Goal: Find contact information: Find contact information

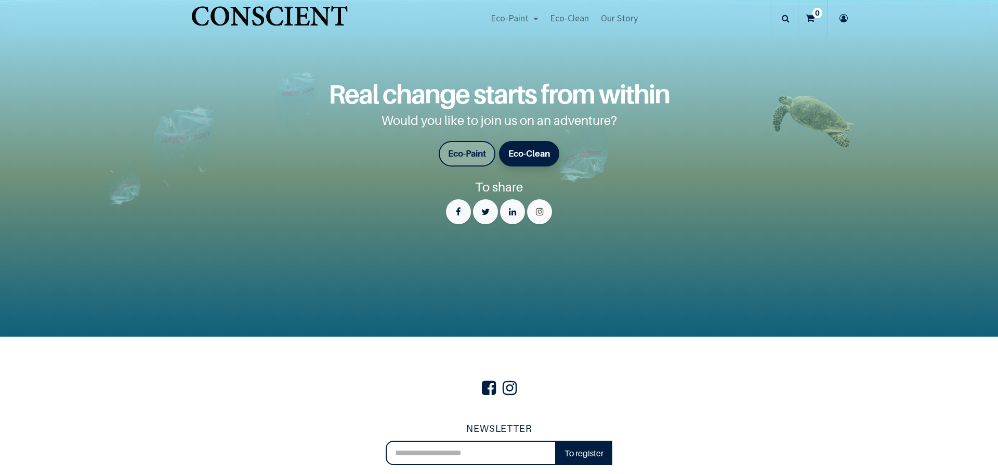
scroll to position [2315, 0]
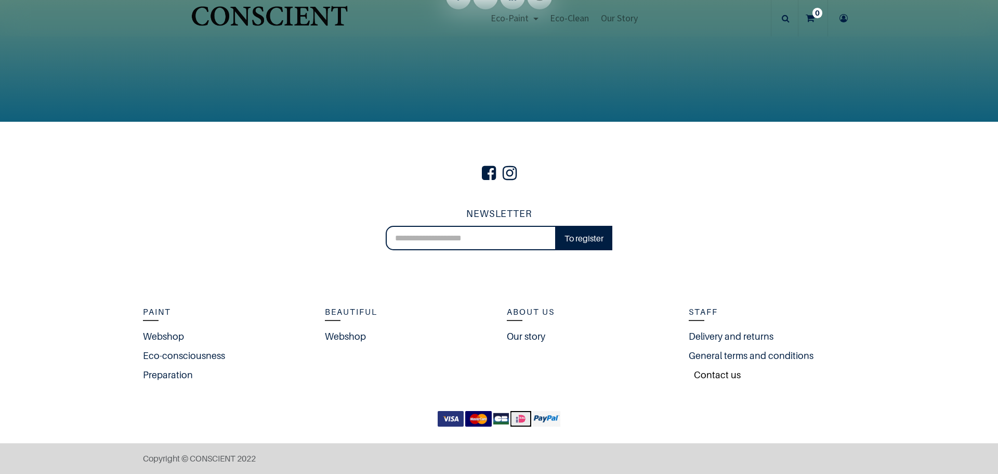
click at [714, 379] on font "Contact us" at bounding box center [717, 374] width 47 height 11
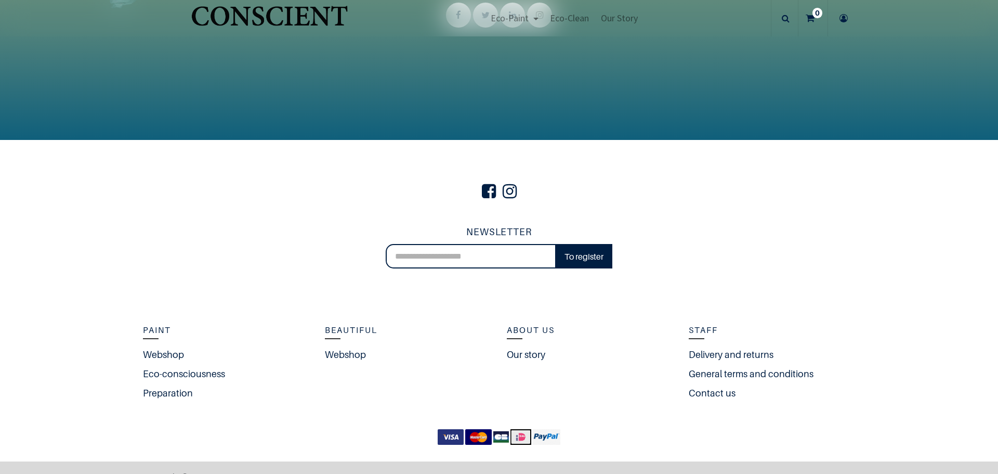
scroll to position [2315, 0]
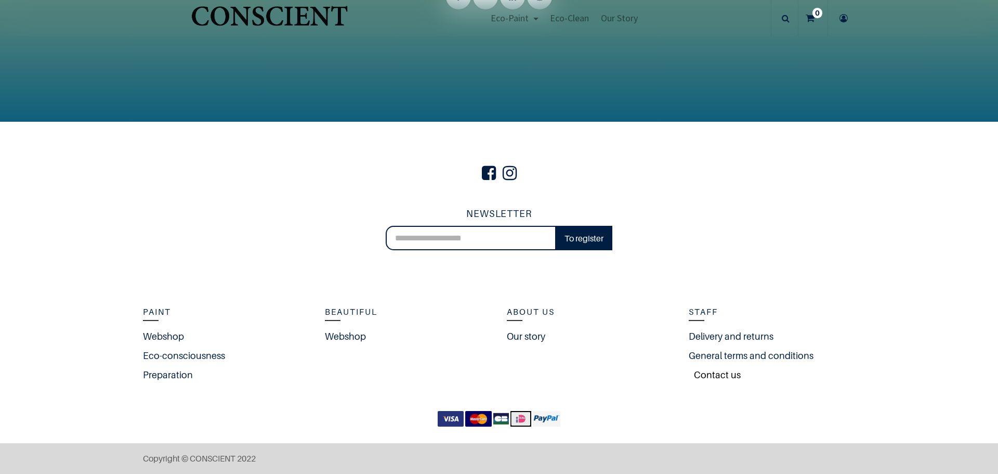
click at [719, 377] on font "Contact us" at bounding box center [717, 374] width 47 height 11
